Goal: Check status: Check status

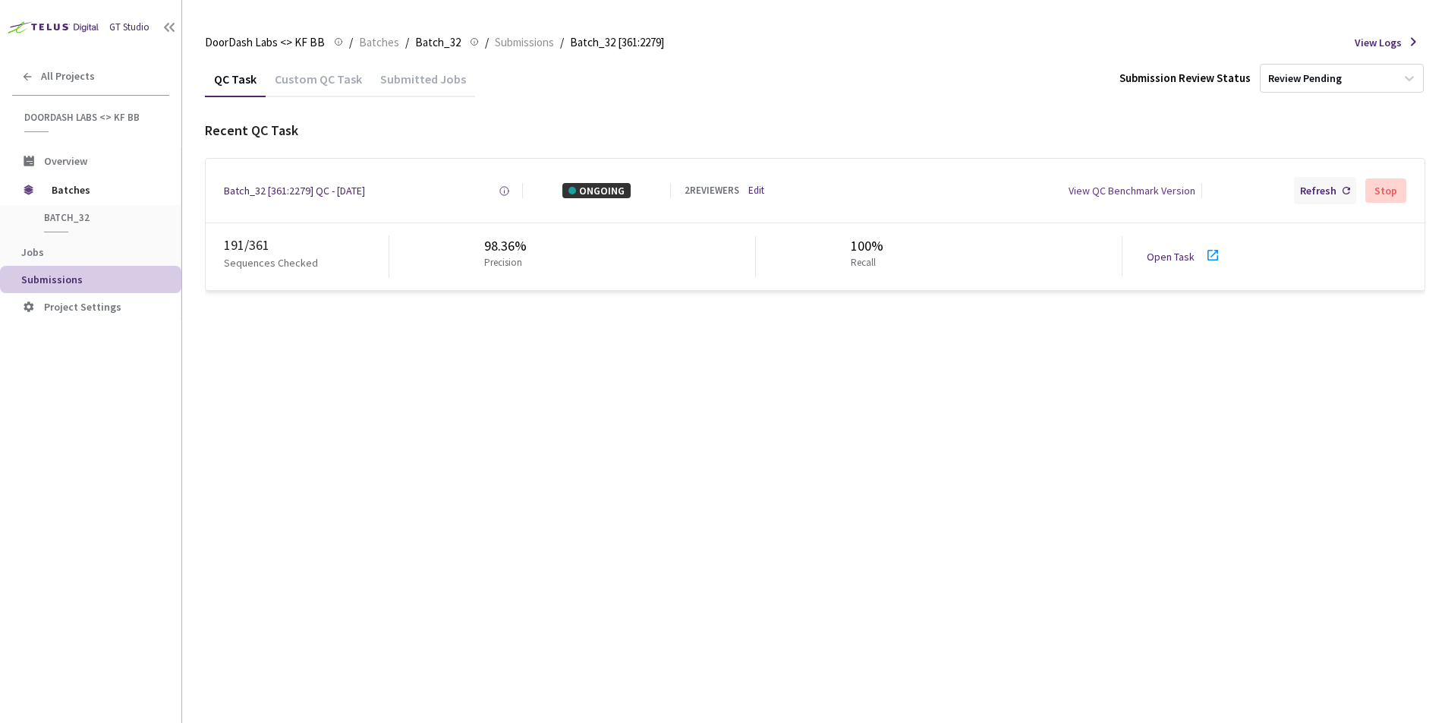
click at [1305, 185] on div "Refresh" at bounding box center [1318, 190] width 36 height 15
click at [1336, 185] on div "Refresh" at bounding box center [1318, 190] width 36 height 15
click at [1310, 192] on div "Refresh" at bounding box center [1318, 190] width 36 height 15
click at [1309, 184] on div "Refresh" at bounding box center [1318, 190] width 36 height 15
click at [1327, 187] on div "Refresh" at bounding box center [1318, 190] width 36 height 15
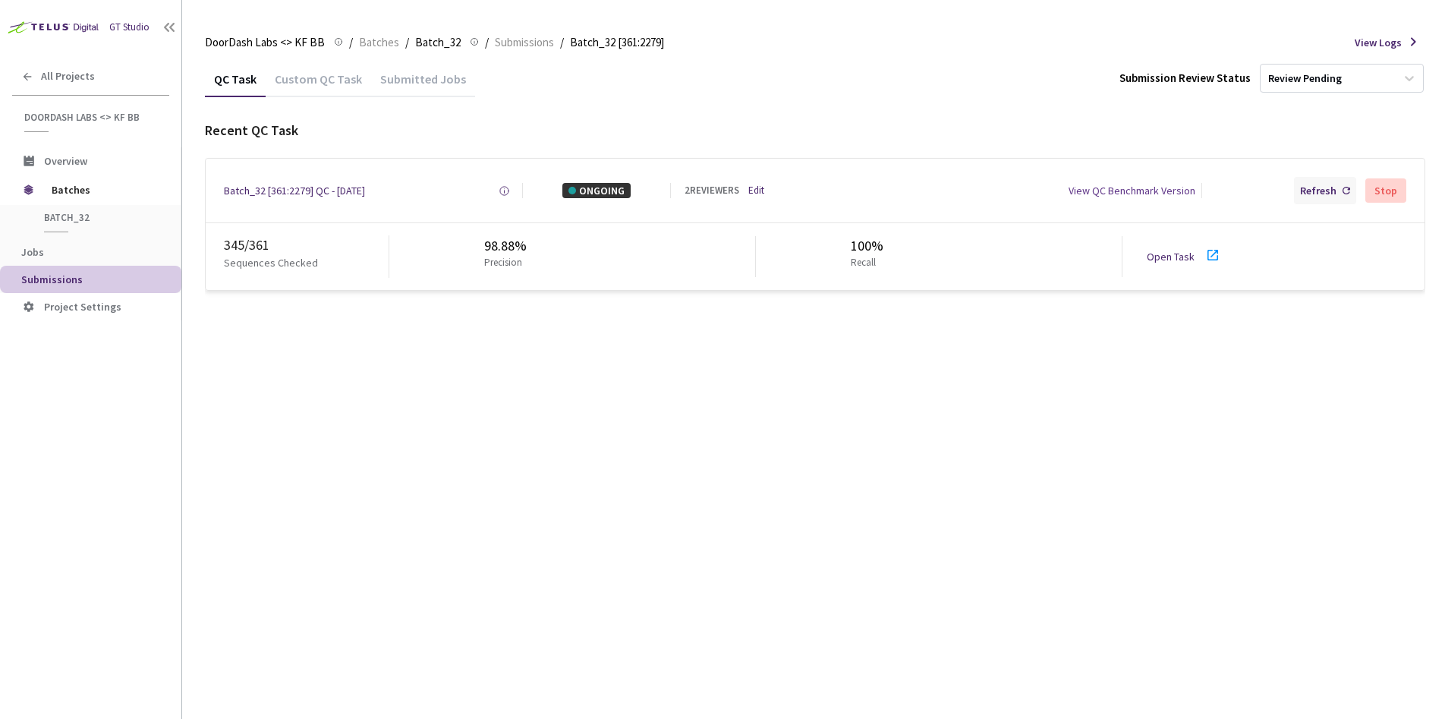
click at [1302, 184] on div "Refresh" at bounding box center [1325, 190] width 62 height 27
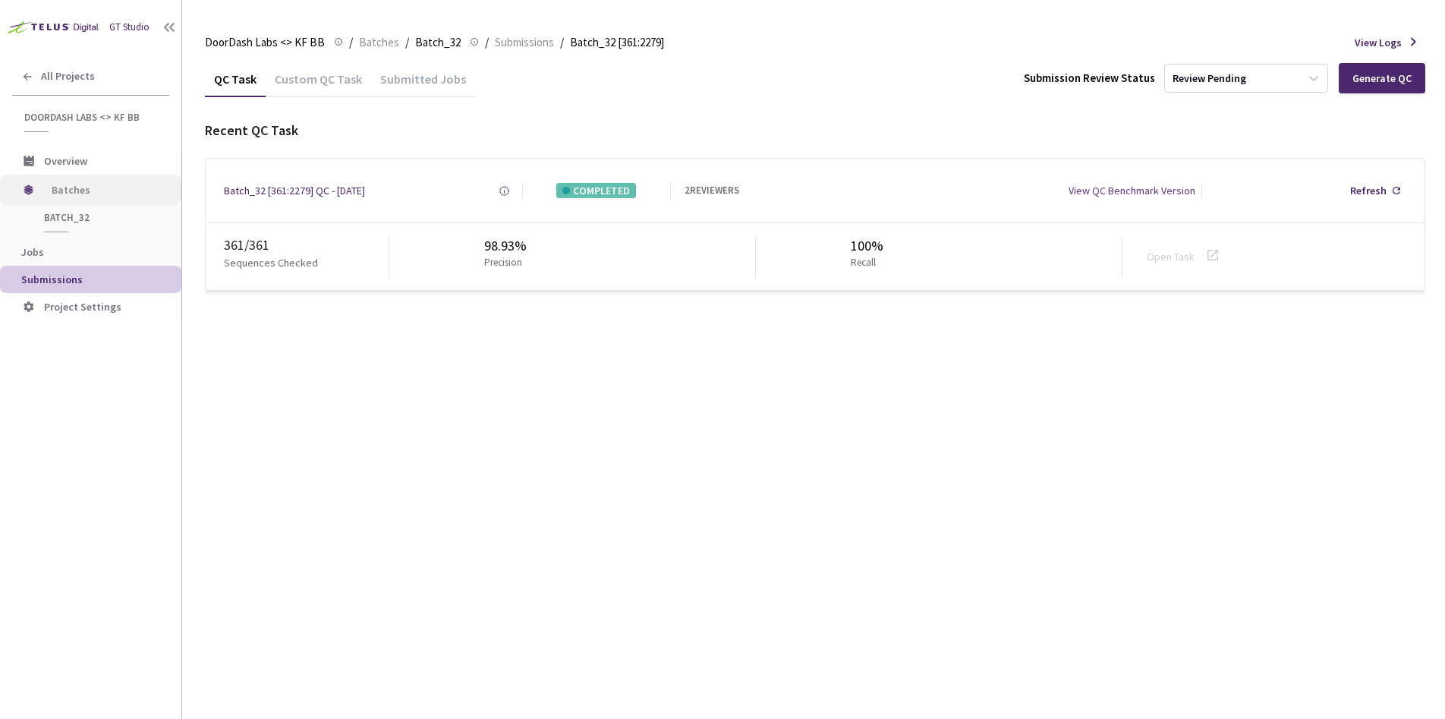
click at [76, 187] on span "Batches" at bounding box center [104, 190] width 104 height 30
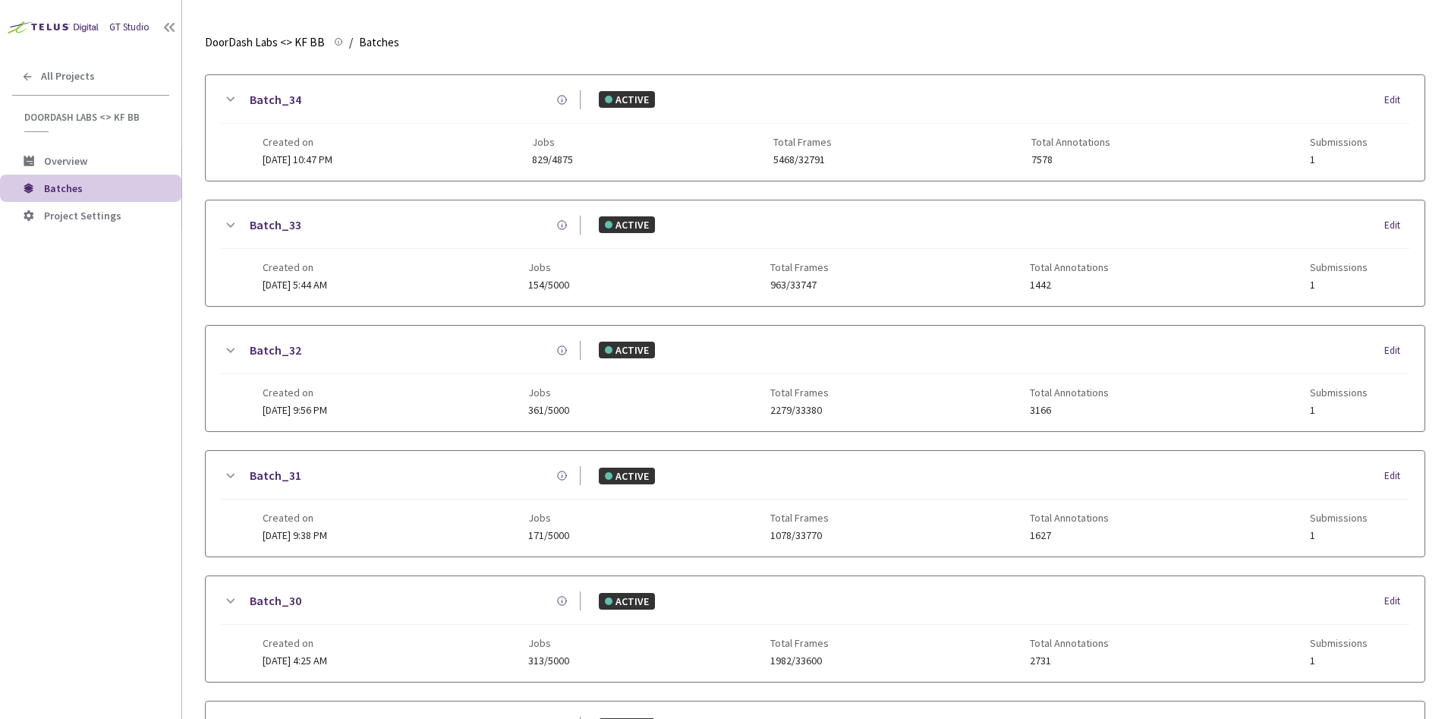
scroll to position [32, 0]
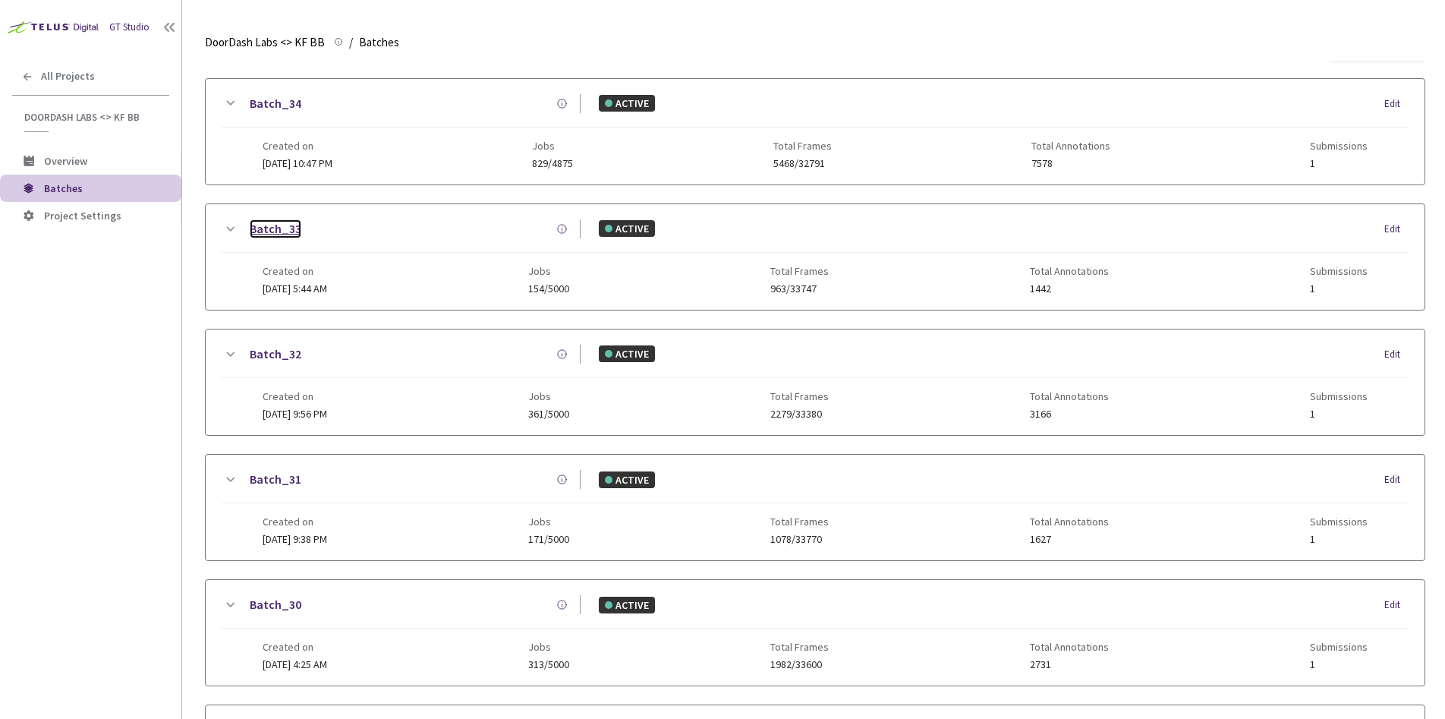
click at [276, 229] on link "Batch_33" at bounding box center [276, 228] width 52 height 19
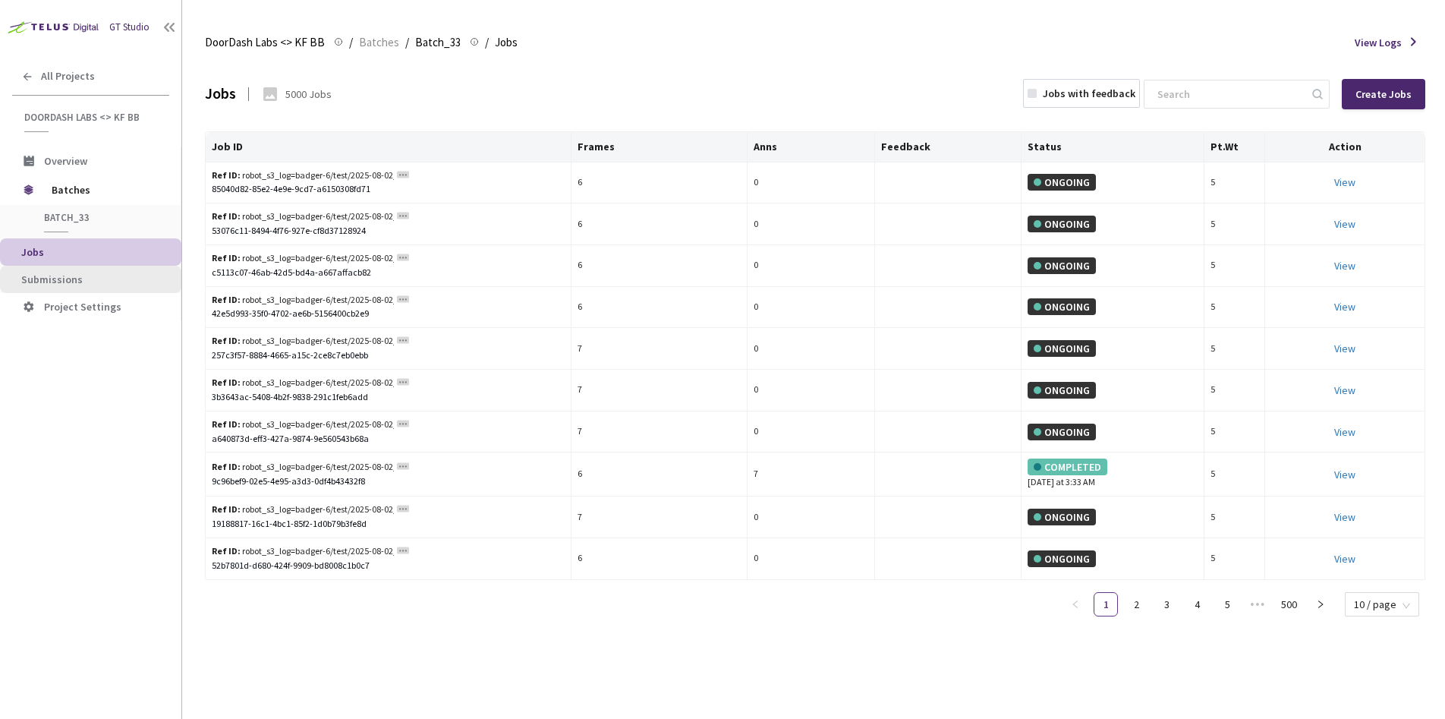
click at [52, 276] on span "Submissions" at bounding box center [51, 279] width 61 height 14
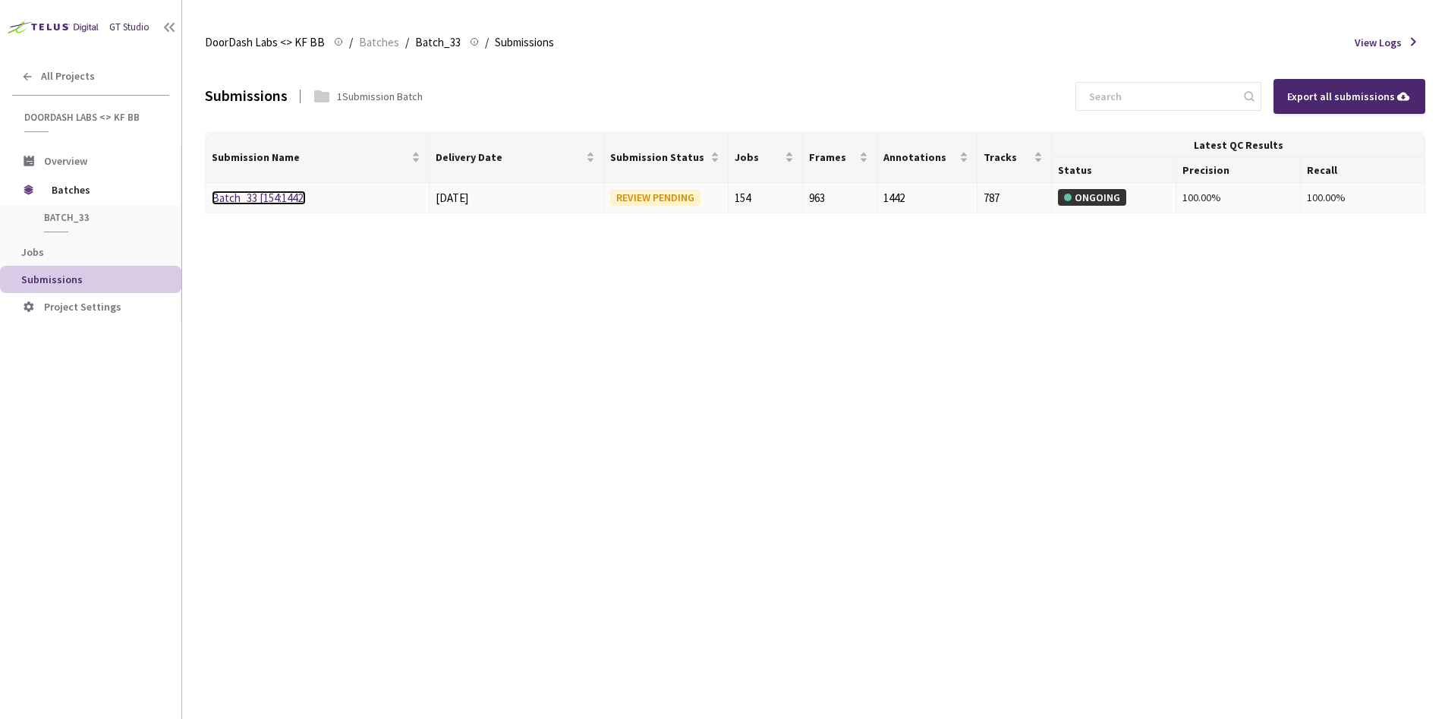
click at [247, 197] on link "Batch_33 [154:1442]" at bounding box center [259, 198] width 94 height 14
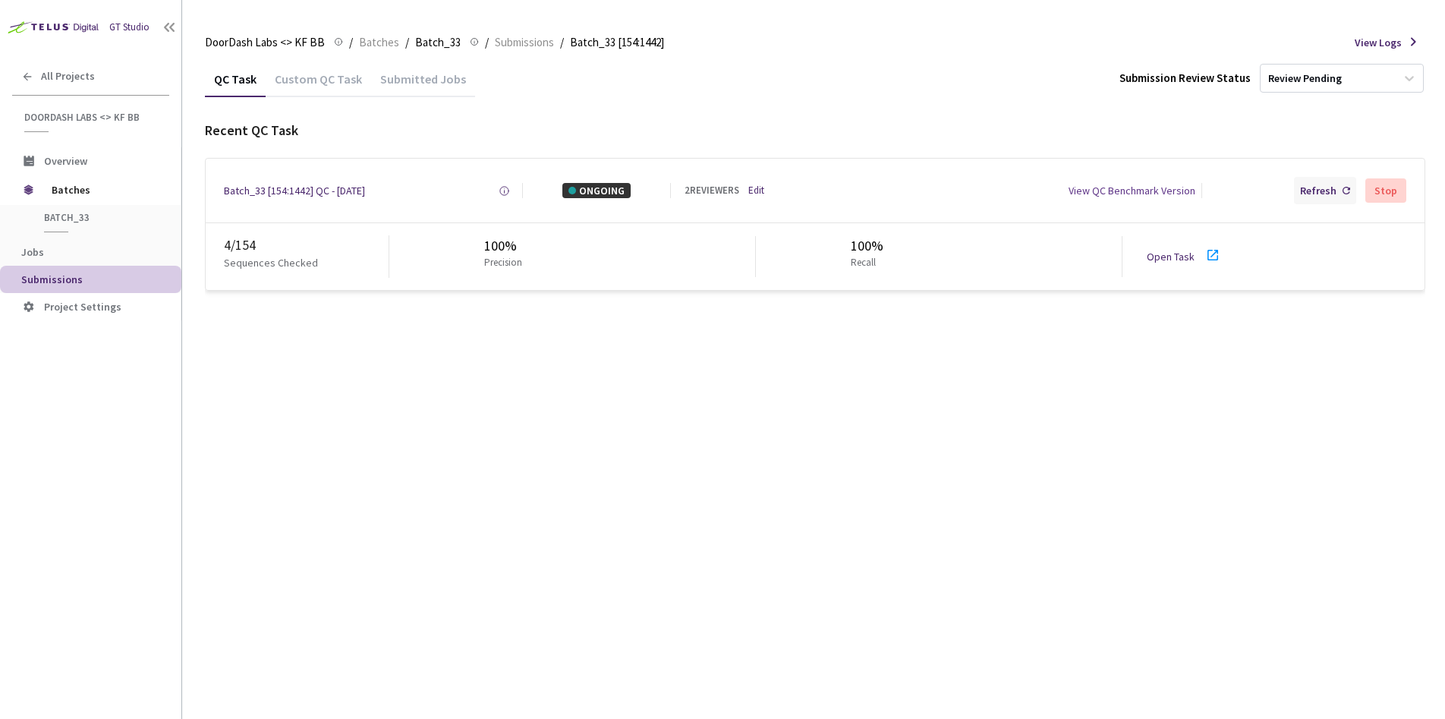
click at [1329, 191] on div "Refresh" at bounding box center [1318, 190] width 36 height 15
click at [1318, 181] on div "Refresh" at bounding box center [1325, 190] width 62 height 27
